Goal: Obtain resource: Download file/media

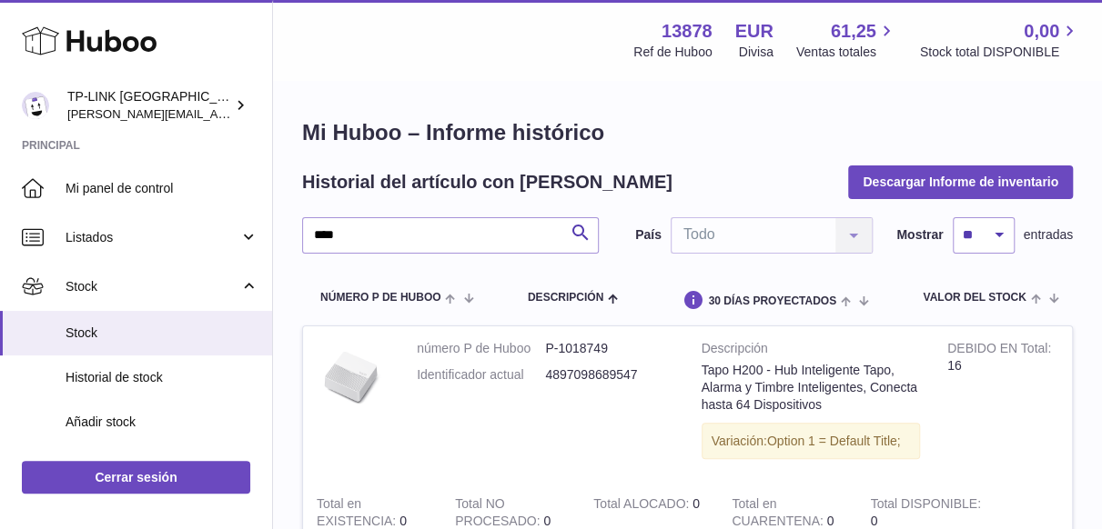
drag, startPoint x: 384, startPoint y: 228, endPoint x: 387, endPoint y: 248, distance: 20.2
click at [265, 228] on div "Huboo TP-LINK [GEOGRAPHIC_DATA], SOCIEDAD LIMITADA [PERSON_NAME][EMAIL_ADDRESS]…" at bounding box center [551, 395] width 1102 height 790
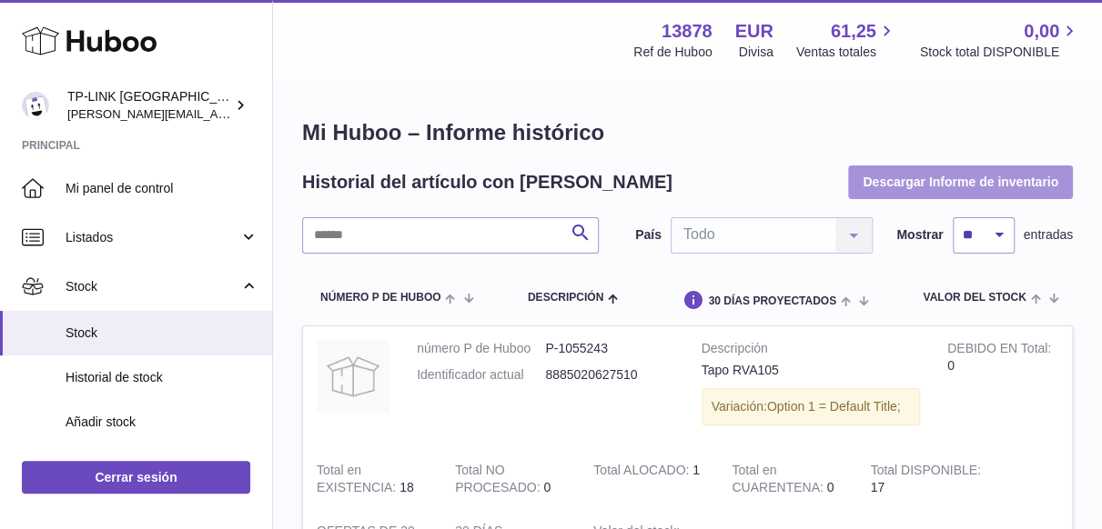
click at [884, 179] on button "Descargar Informe de inventario" at bounding box center [960, 182] width 225 height 33
click at [949, 177] on button "Descargar Informe de inventario" at bounding box center [960, 182] width 225 height 33
